Goal: Task Accomplishment & Management: Manage account settings

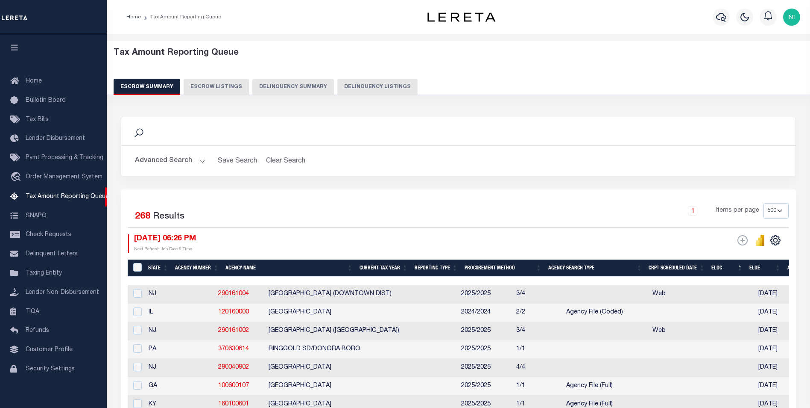
select select "500"
click at [203, 161] on button "Advanced Search" at bounding box center [170, 161] width 71 height 17
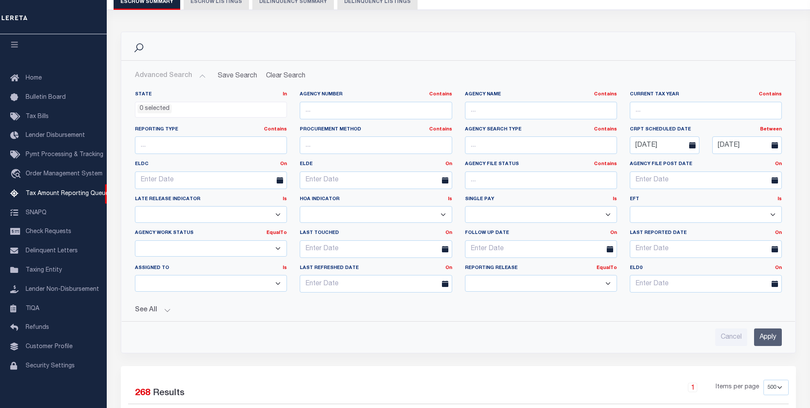
scroll to position [85, 0]
click at [168, 307] on button "See All" at bounding box center [458, 309] width 647 height 8
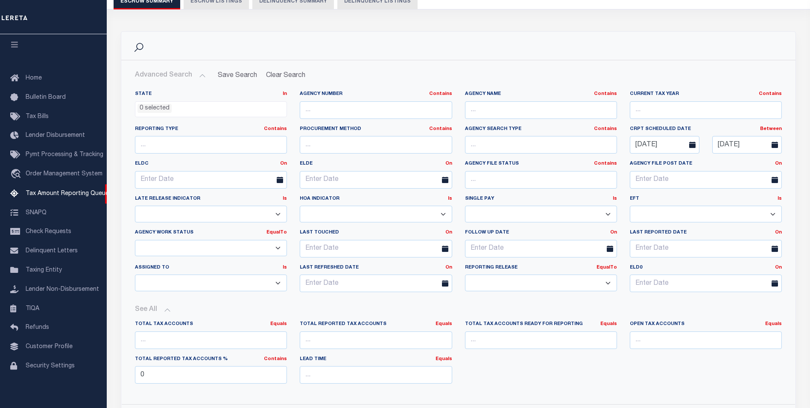
scroll to position [128, 0]
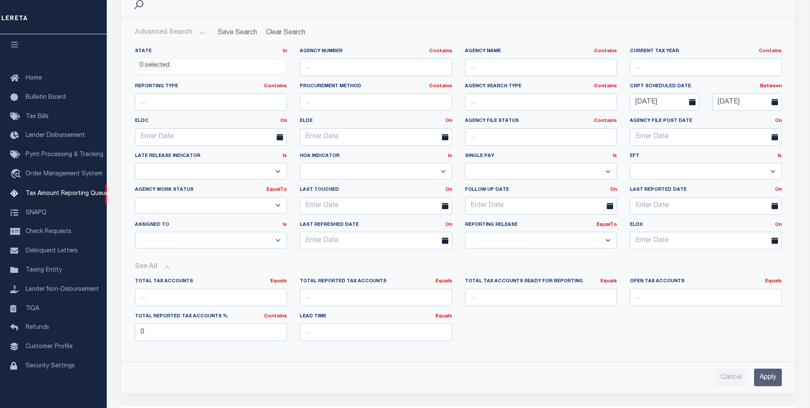
click at [609, 241] on select "Prelim Final" at bounding box center [541, 240] width 152 height 17
click at [609, 240] on select "Prelim Final" at bounding box center [541, 240] width 152 height 17
click at [280, 205] on select "New In Progress Pending Agency Follow-up Pending QC Ready for Release Prep for …" at bounding box center [211, 205] width 152 height 17
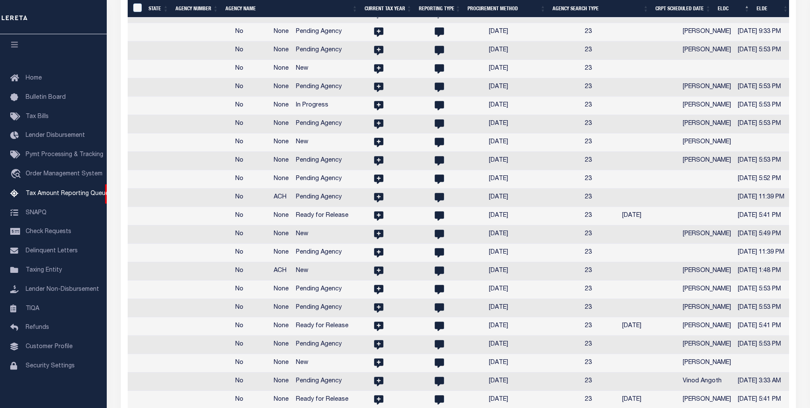
scroll to position [0, 0]
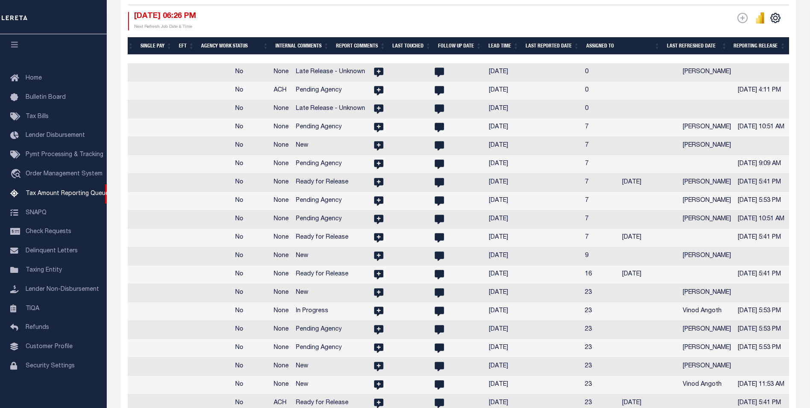
click at [759, 48] on th "Reporting Release" at bounding box center [760, 46] width 59 height 18
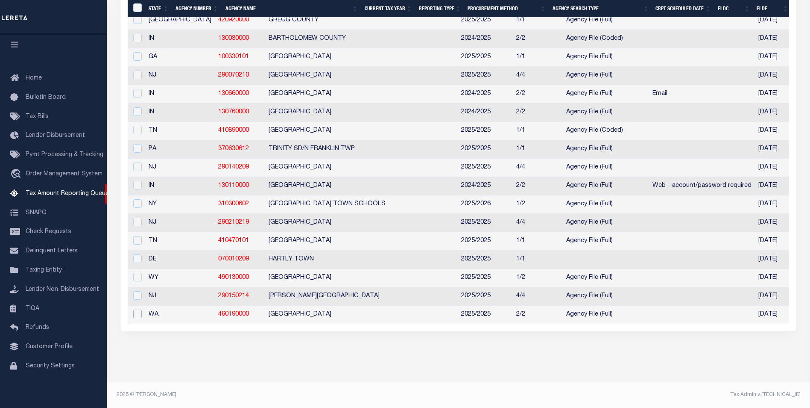
click at [136, 309] on input "checkbox" at bounding box center [137, 313] width 9 height 9
checkbox input "true"
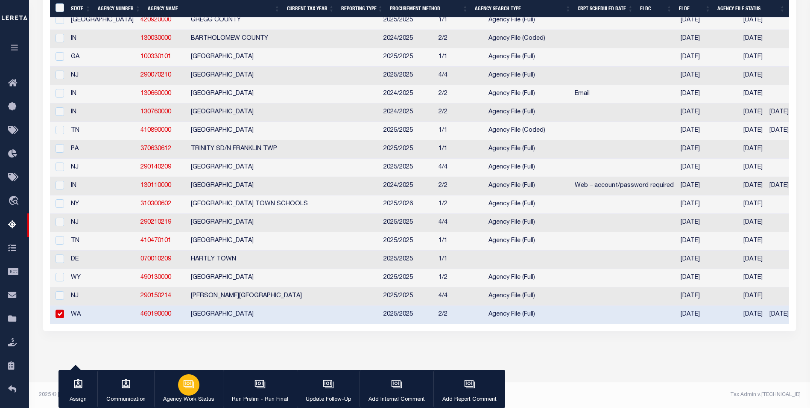
click at [194, 387] on icon "button" at bounding box center [188, 383] width 11 height 11
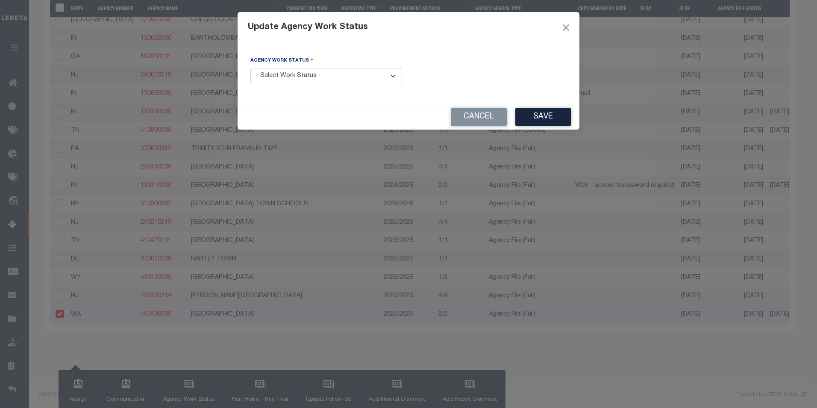
click at [391, 76] on select "- Select Work Status - New In Progress Pending Agency Follow-up Pending QC Read…" at bounding box center [326, 76] width 152 height 17
select select "1"
click at [250, 68] on select "- Select Work Status - New In Progress Pending Agency Follow-up Pending QC Read…" at bounding box center [326, 76] width 152 height 17
click at [533, 117] on button "Save" at bounding box center [543, 117] width 56 height 18
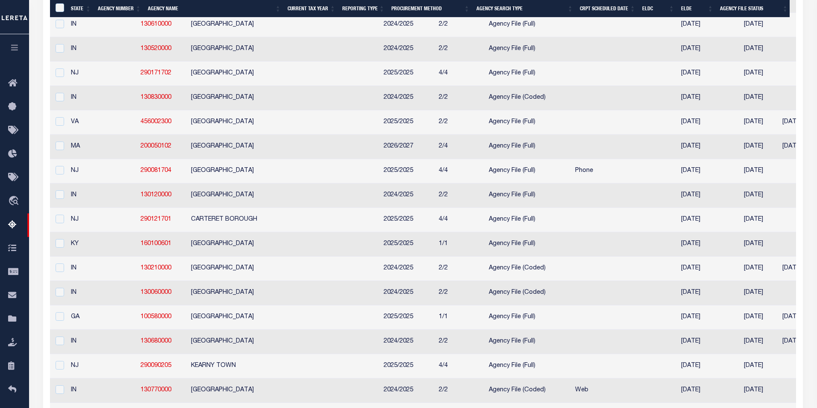
drag, startPoint x: 374, startPoint y: 320, endPoint x: 359, endPoint y: 373, distance: 56.0
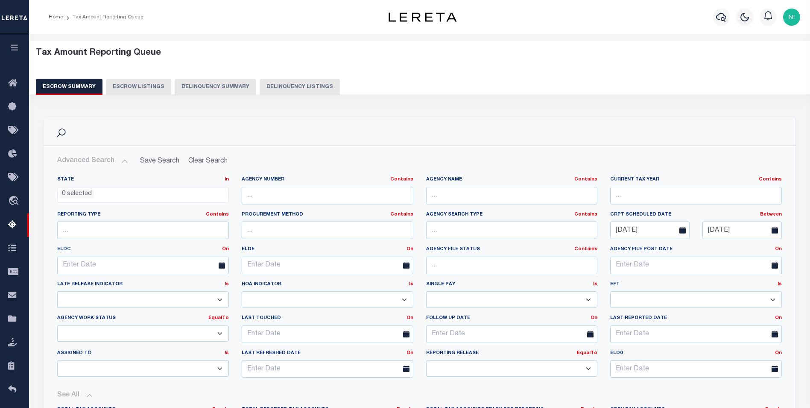
click at [144, 88] on button "Escrow Listings" at bounding box center [138, 87] width 65 height 16
select select "100"
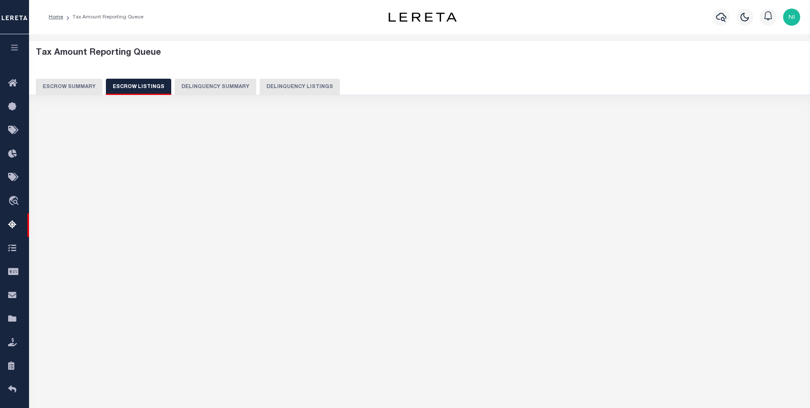
click at [80, 88] on button "Escrow Summary" at bounding box center [69, 87] width 67 height 16
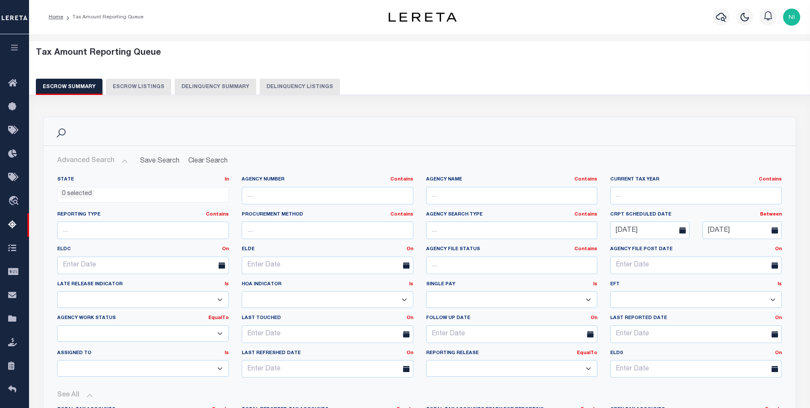
click at [773, 229] on icon at bounding box center [775, 230] width 6 height 6
click at [725, 233] on input "[DATE]" at bounding box center [742, 230] width 79 height 18
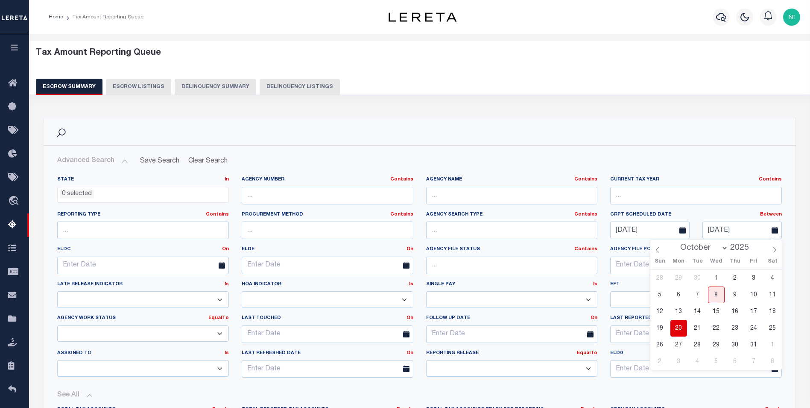
click at [678, 329] on span "20" at bounding box center [679, 328] width 17 height 17
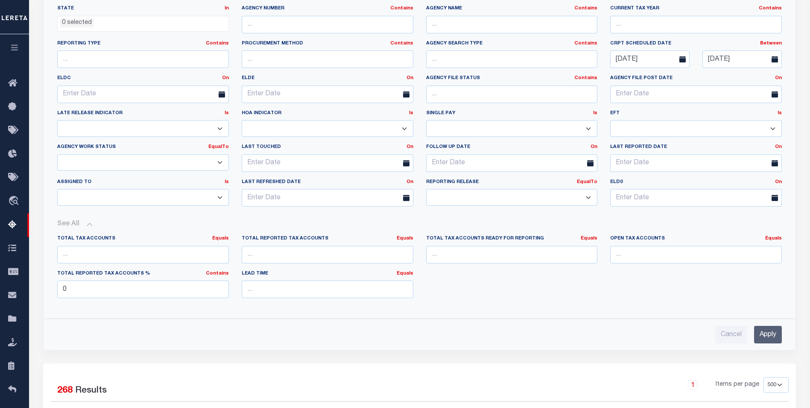
click at [220, 161] on select "New In Progress Pending Agency Follow-up Pending QC Ready for Release Prep for …" at bounding box center [143, 162] width 172 height 17
click at [635, 257] on input "number" at bounding box center [697, 255] width 172 height 18
click at [773, 238] on link "Equals" at bounding box center [774, 238] width 17 height 5
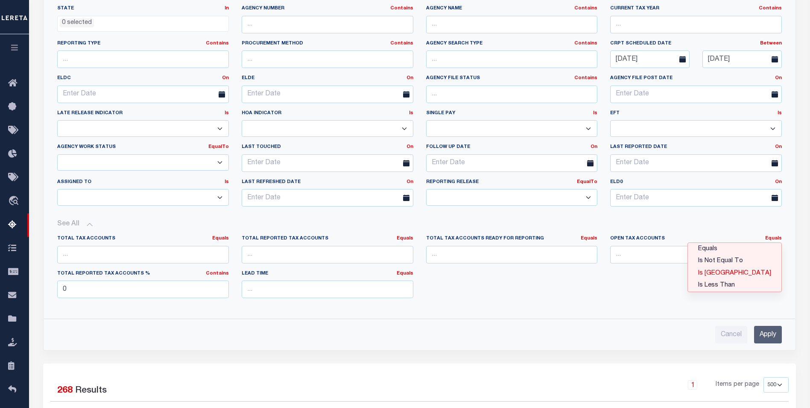
click at [737, 273] on link "Is [GEOGRAPHIC_DATA]" at bounding box center [735, 273] width 94 height 12
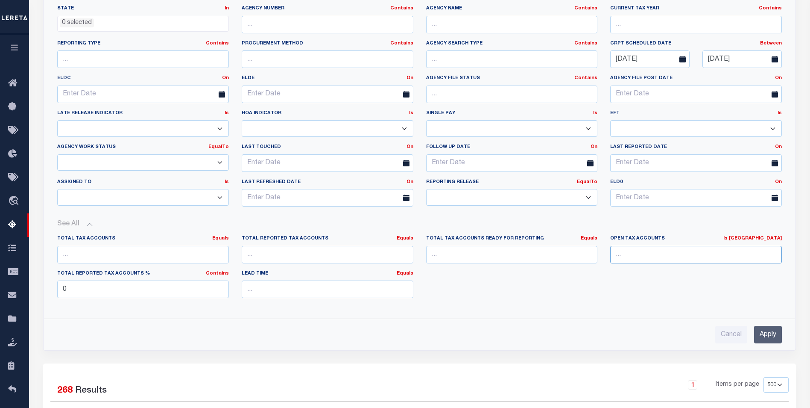
click at [621, 255] on input "number" at bounding box center [697, 255] width 172 height 18
type input "0"
click at [772, 336] on input "Apply" at bounding box center [769, 335] width 28 height 18
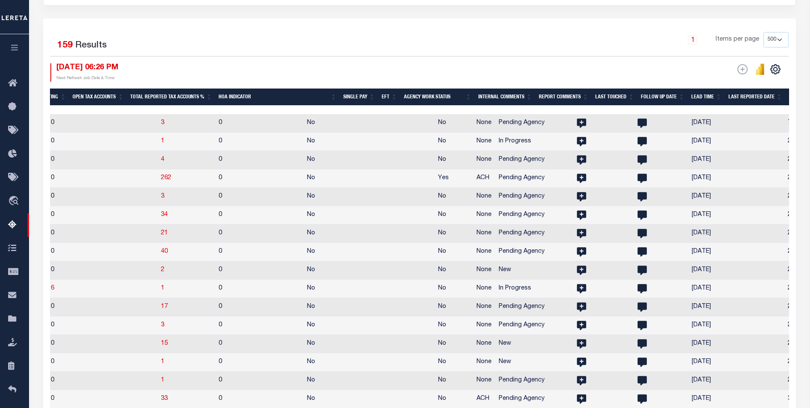
scroll to position [0, 1160]
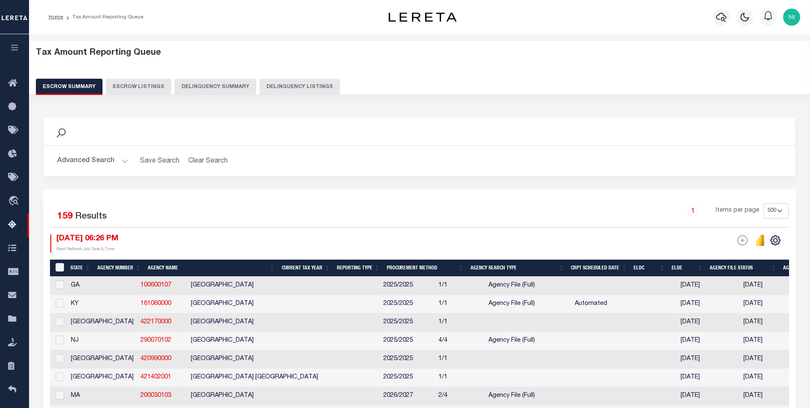
click at [795, 23] on img "button" at bounding box center [792, 17] width 17 height 17
click at [777, 64] on link "Sign out" at bounding box center [770, 61] width 68 height 14
